Goal: Task Accomplishment & Management: Manage account settings

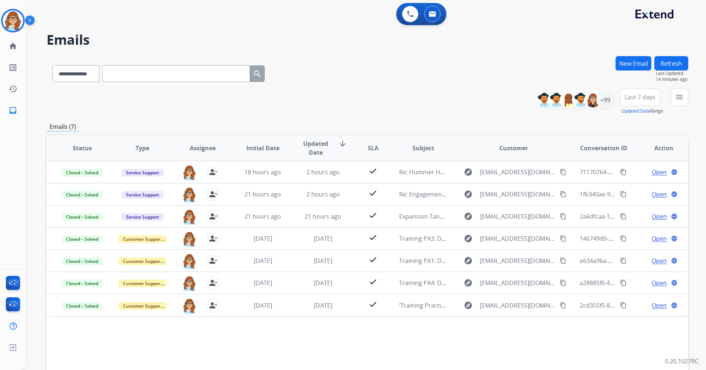
select select "**********"
click at [680, 68] on button "Refresh" at bounding box center [672, 63] width 34 height 14
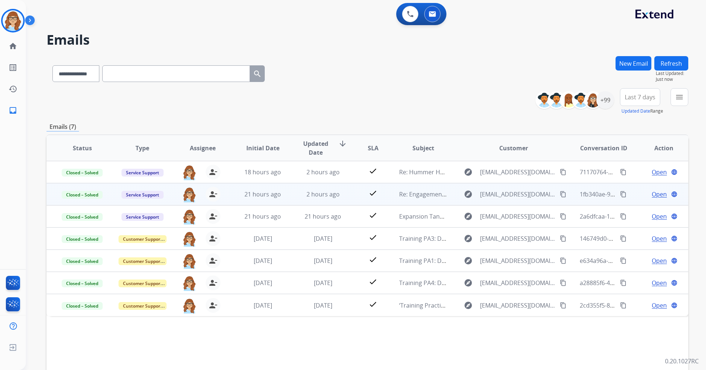
click at [652, 198] on span "Open" at bounding box center [659, 194] width 15 height 9
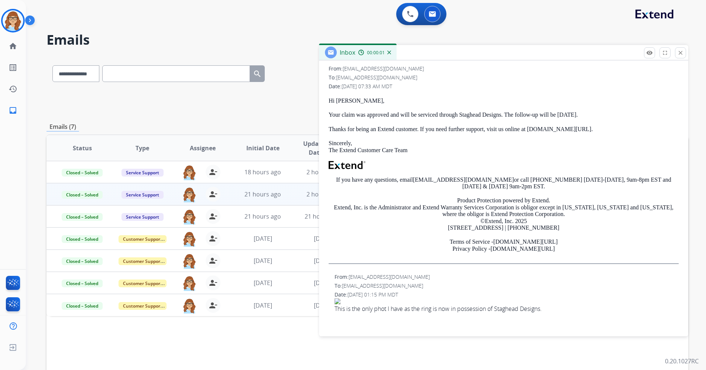
scroll to position [259, 0]
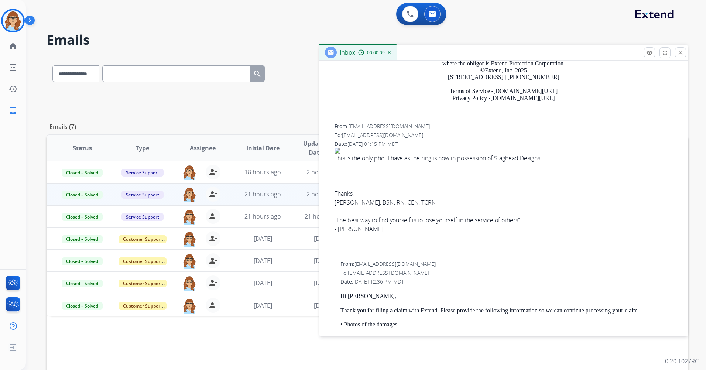
drag, startPoint x: 334, startPoint y: 218, endPoint x: 391, endPoint y: 233, distance: 59.6
click at [391, 233] on div "From: [EMAIL_ADDRESS][DOMAIN_NAME] To: [EMAIL_ADDRESS][DOMAIN_NAME] Date: [DATE…" at bounding box center [504, 190] width 352 height 136
drag, startPoint x: 391, startPoint y: 233, endPoint x: 372, endPoint y: 227, distance: 19.9
copy div "“The best way to find yourself is to lose yourself in the service of others” - …"
click at [293, 131] on div "Emails (7)" at bounding box center [368, 126] width 642 height 9
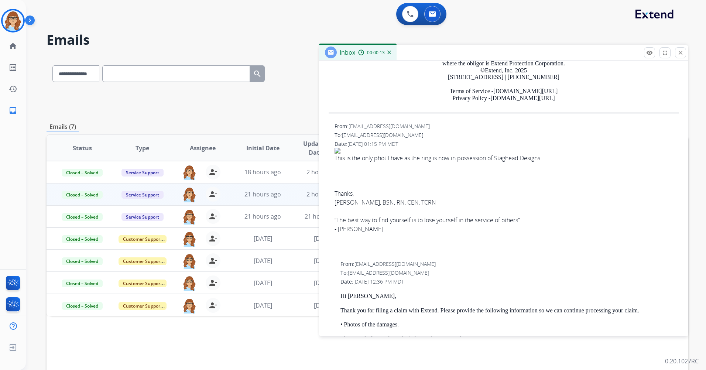
click at [681, 55] on mat-icon "close" at bounding box center [680, 52] width 7 height 7
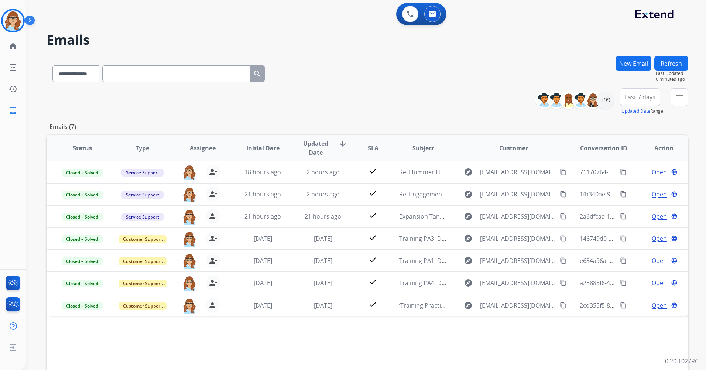
click at [668, 63] on button "Refresh" at bounding box center [672, 63] width 34 height 14
click at [610, 96] on div "+99" at bounding box center [606, 100] width 18 height 18
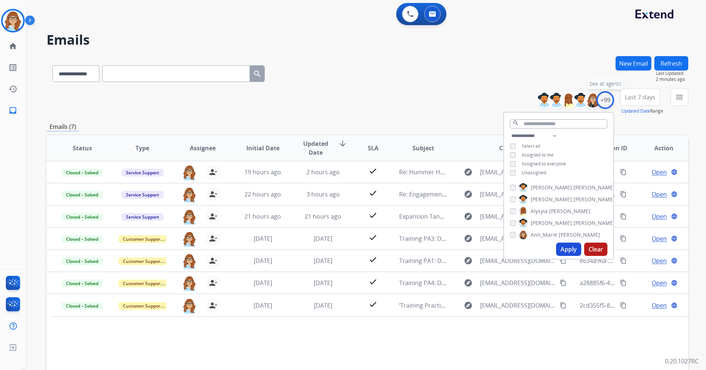
click at [610, 96] on div "+99" at bounding box center [606, 100] width 18 height 18
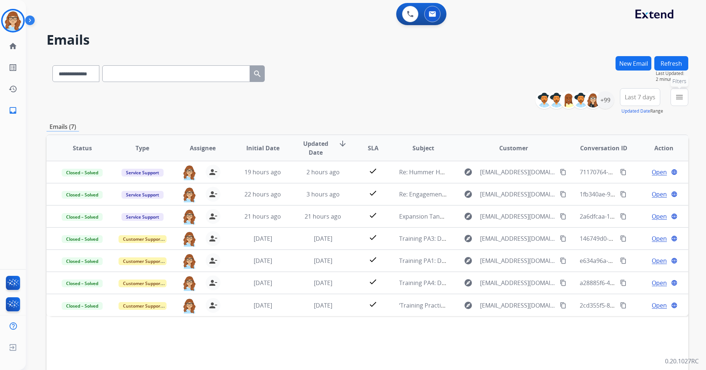
click at [680, 100] on mat-icon "menu" at bounding box center [679, 97] width 9 height 9
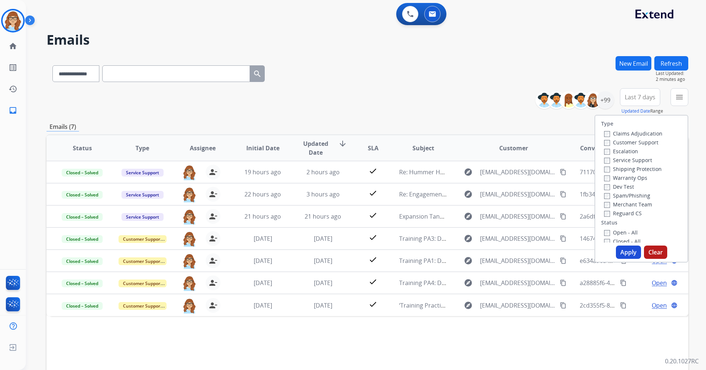
click at [638, 144] on label "Customer Support" at bounding box center [631, 142] width 54 height 7
click at [628, 232] on label "Open - All" at bounding box center [621, 232] width 34 height 7
click at [625, 251] on button "Apply" at bounding box center [628, 252] width 25 height 13
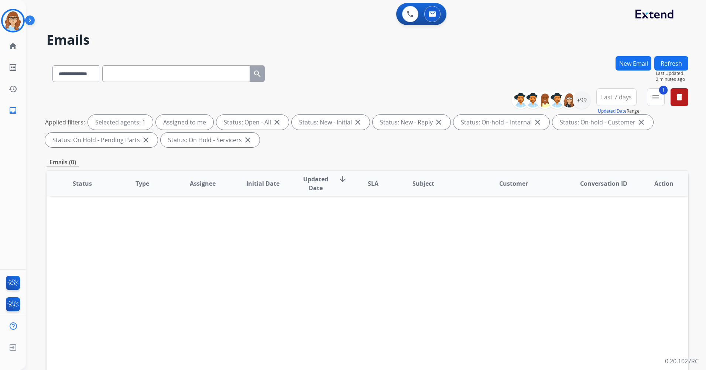
click at [691, 92] on div "**********" at bounding box center [366, 185] width 680 height 370
click at [686, 95] on button "delete Clear All" at bounding box center [680, 97] width 18 height 18
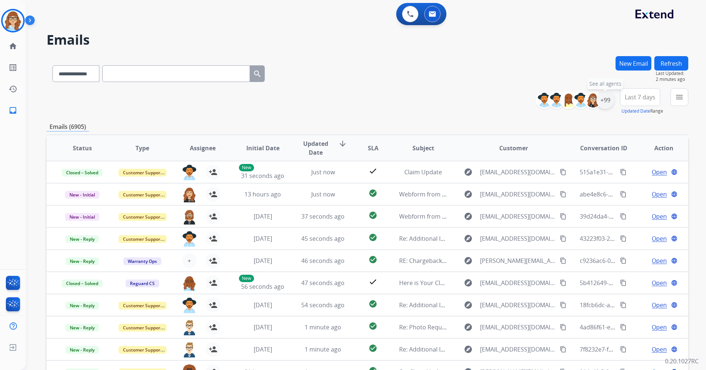
click at [605, 105] on div "+99" at bounding box center [606, 100] width 18 height 18
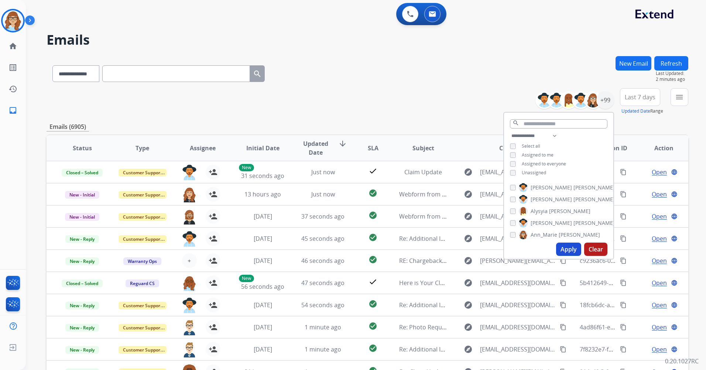
click at [544, 156] on span "Assigned to me" at bounding box center [538, 155] width 32 height 6
click at [571, 253] on button "Apply" at bounding box center [568, 249] width 25 height 13
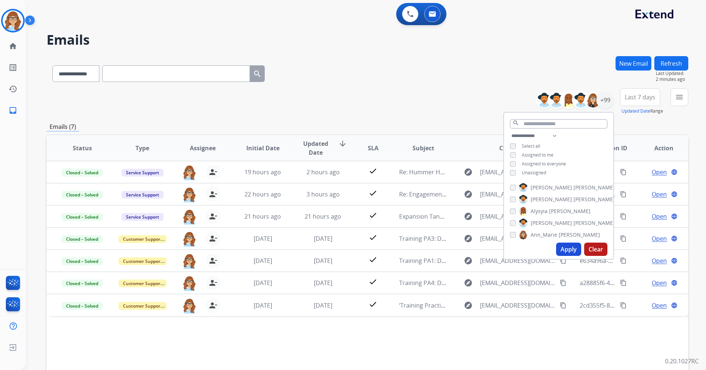
click at [449, 127] on div "Emails (7)" at bounding box center [368, 126] width 642 height 9
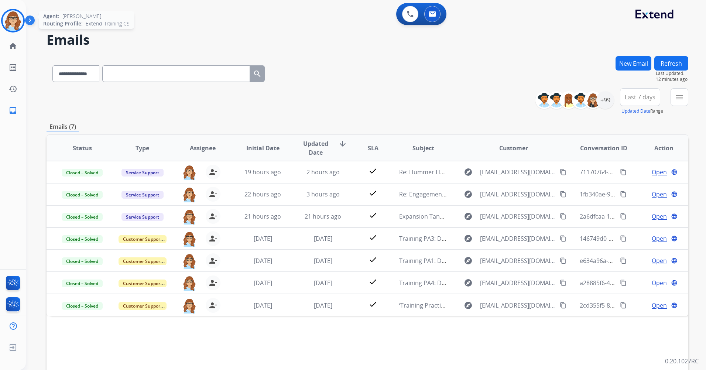
click at [4, 23] on img at bounding box center [13, 20] width 21 height 21
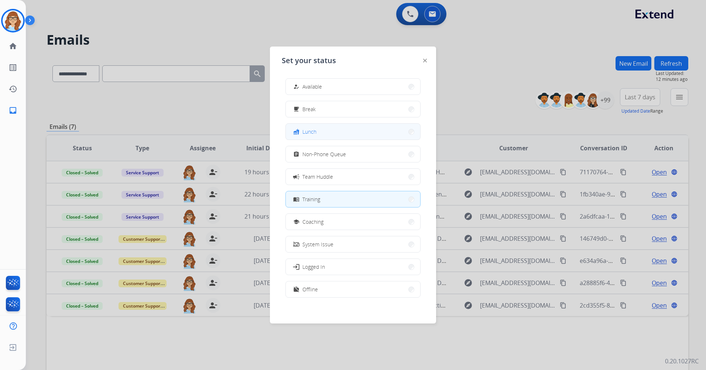
click at [298, 135] on div "fastfood" at bounding box center [297, 131] width 11 height 9
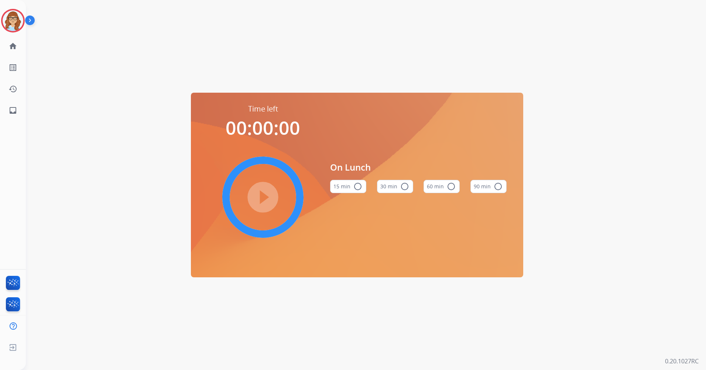
click at [430, 184] on button "60 min radio_button_unchecked" at bounding box center [442, 186] width 36 height 13
click at [260, 194] on mat-icon "play_circle_filled" at bounding box center [263, 197] width 9 height 9
